Goal: Task Accomplishment & Management: Manage account settings

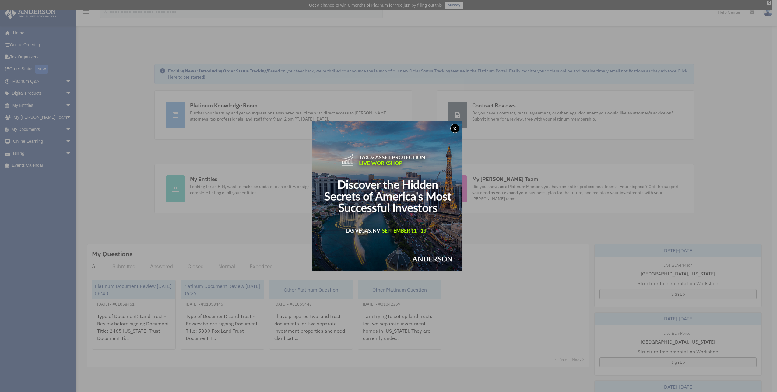
click at [27, 82] on div "x" at bounding box center [388, 196] width 777 height 392
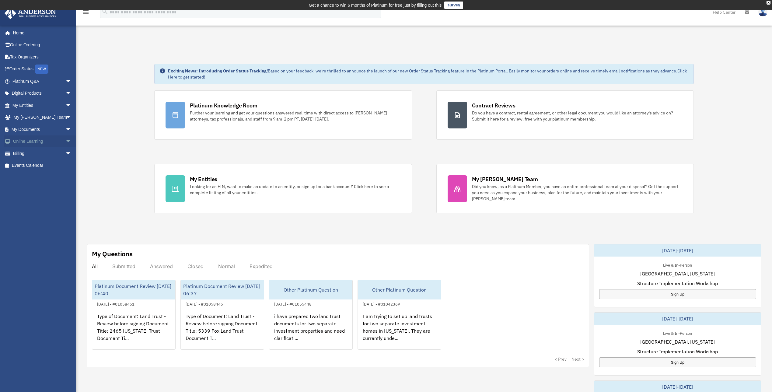
click at [28, 144] on link "Online Learning arrow_drop_down" at bounding box center [42, 141] width 76 height 12
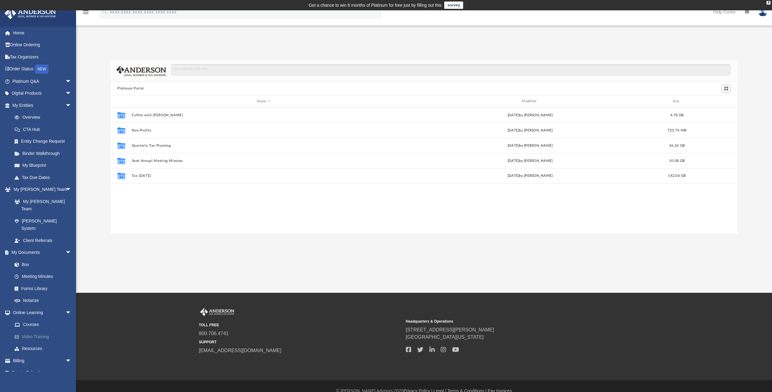
scroll to position [134, 622]
click at [37, 82] on link "Platinum Q&A arrow_drop_down" at bounding box center [42, 81] width 76 height 12
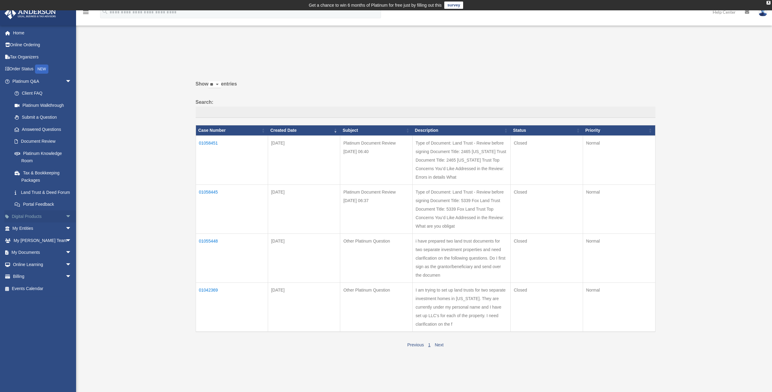
click at [65, 223] on span "arrow_drop_down" at bounding box center [71, 216] width 12 height 12
click at [65, 222] on span "arrow_drop_up" at bounding box center [71, 216] width 12 height 12
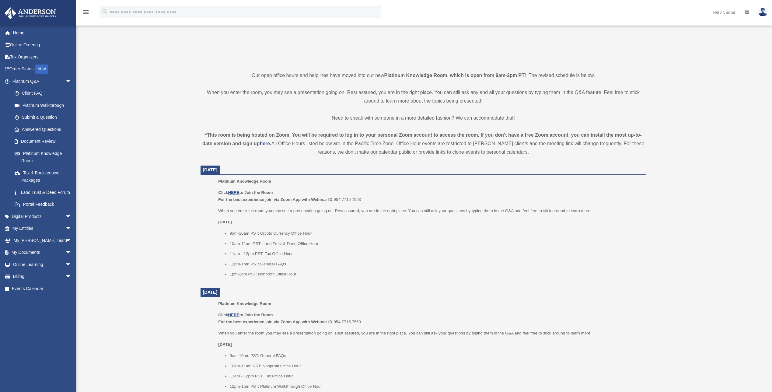
scroll to position [153, 0]
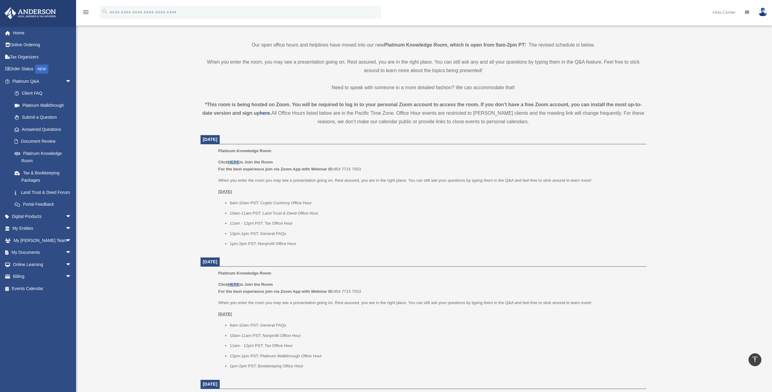
click at [234, 161] on u "HERE" at bounding box center [233, 162] width 11 height 5
click at [26, 223] on link "Digital Products arrow_drop_down" at bounding box center [42, 216] width 76 height 12
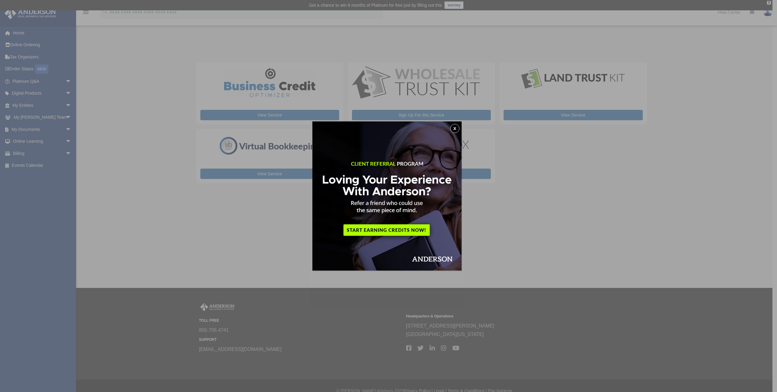
click at [456, 129] on button "x" at bounding box center [454, 128] width 9 height 9
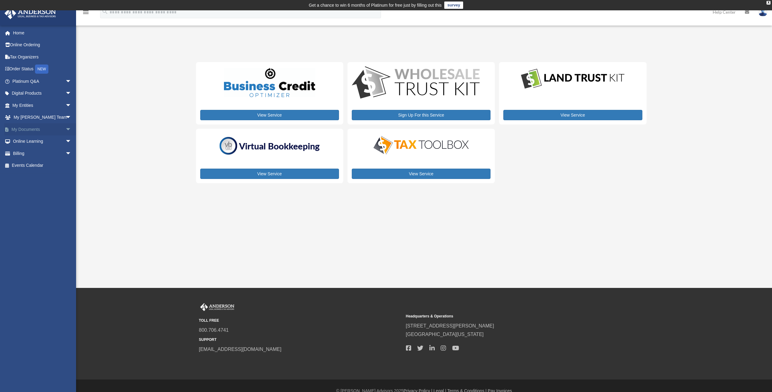
click at [23, 129] on link "My Documents arrow_drop_down" at bounding box center [42, 129] width 76 height 12
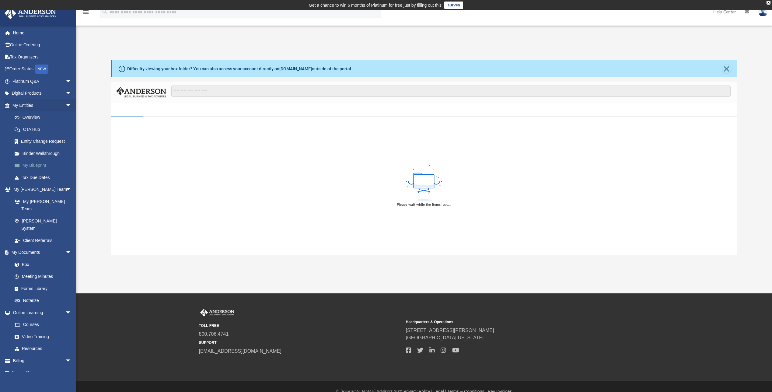
click at [39, 166] on link "My Blueprint" at bounding box center [45, 166] width 72 height 12
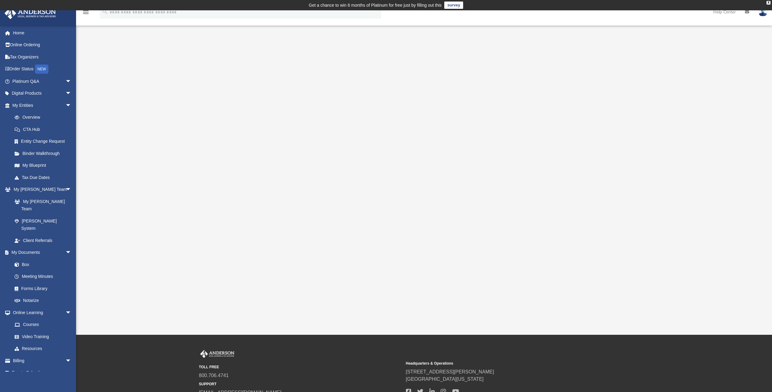
scroll to position [30, 0]
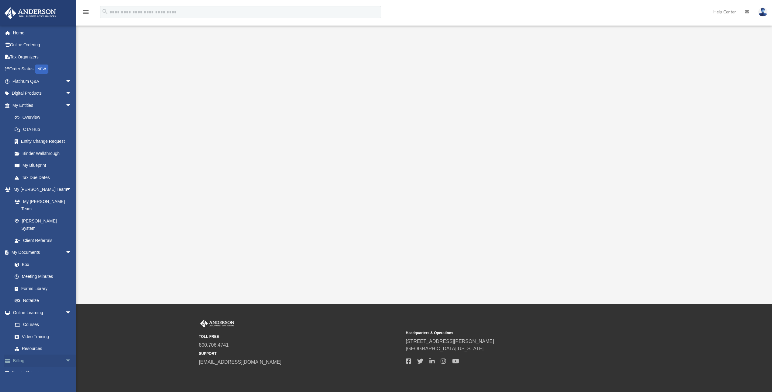
click at [20, 355] on link "Billing arrow_drop_down" at bounding box center [42, 361] width 76 height 12
click at [65, 355] on span "arrow_drop_down" at bounding box center [71, 361] width 12 height 12
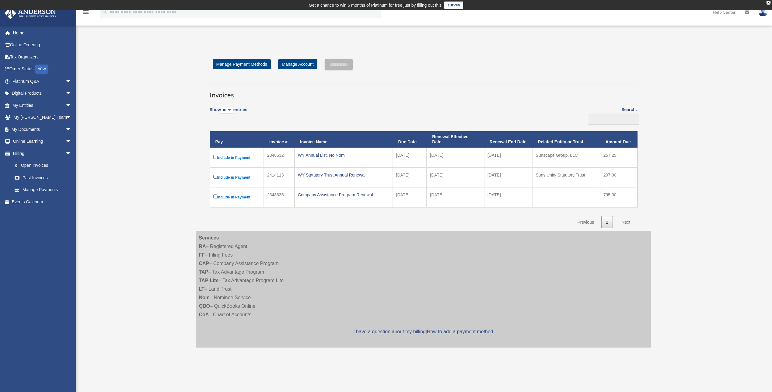
click at [666, 181] on div "Open Invoices [EMAIL_ADDRESS][DOMAIN_NAME] Sign Out [EMAIL_ADDRESS][DOMAIN_NAME…" at bounding box center [386, 202] width 772 height 322
click at [346, 195] on div "Company Assistance Program Renewal" at bounding box center [344, 195] width 92 height 9
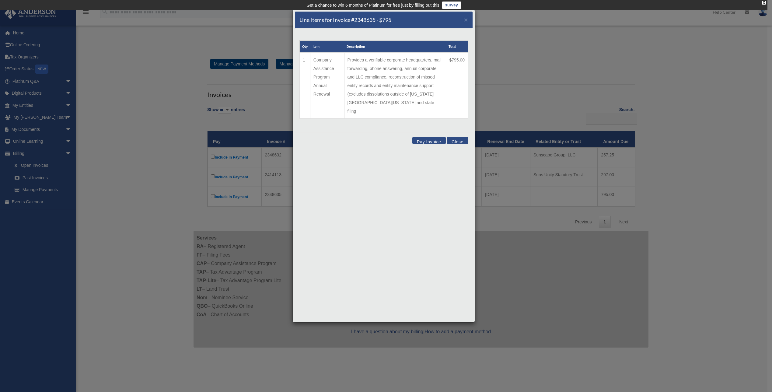
click at [461, 137] on button "Close" at bounding box center [457, 140] width 21 height 7
